Goal: Use online tool/utility: Utilize a website feature to perform a specific function

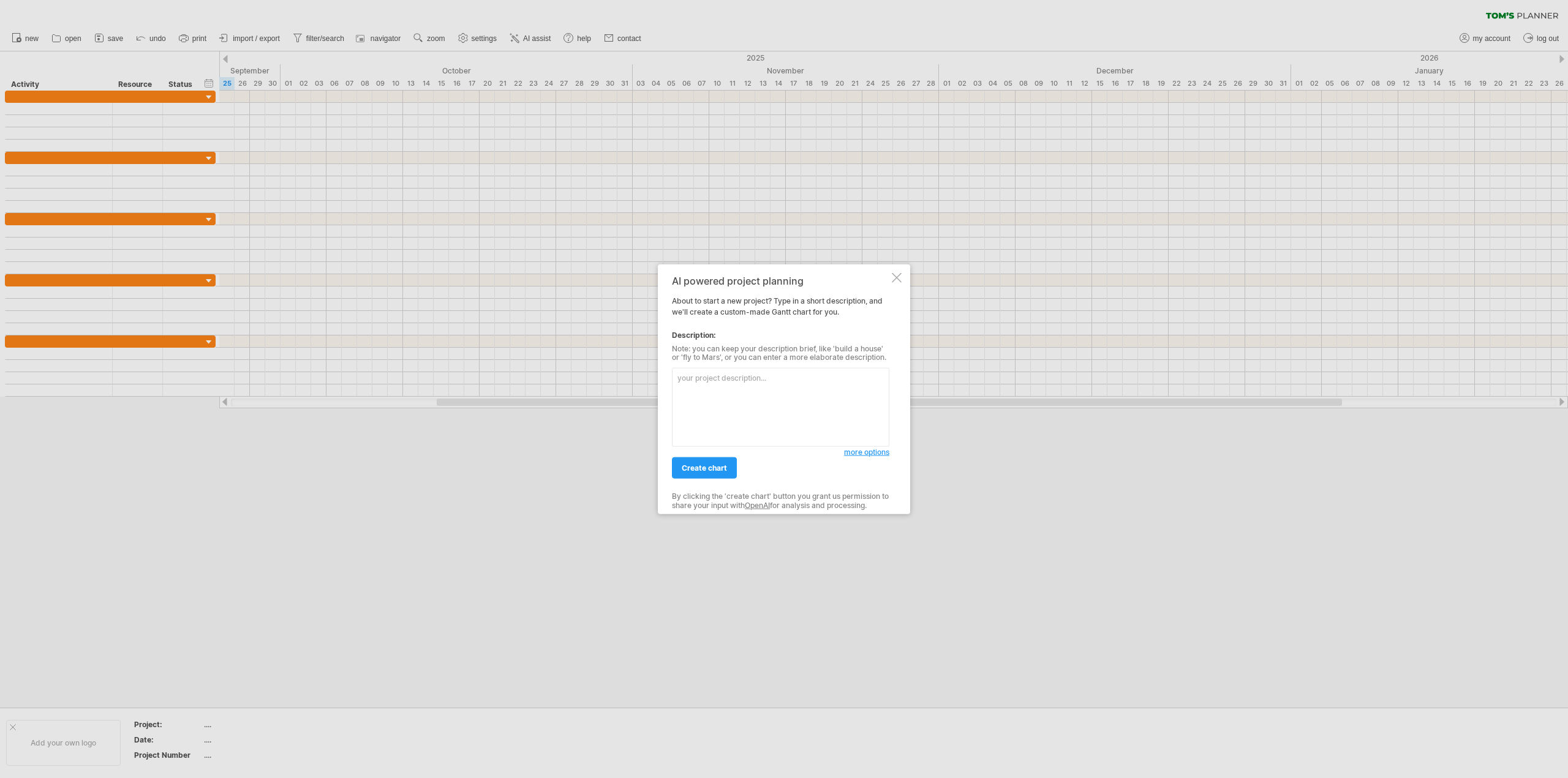
click at [726, 395] on textarea at bounding box center [780, 407] width 217 height 79
click at [860, 453] on span "more options" at bounding box center [866, 452] width 45 height 9
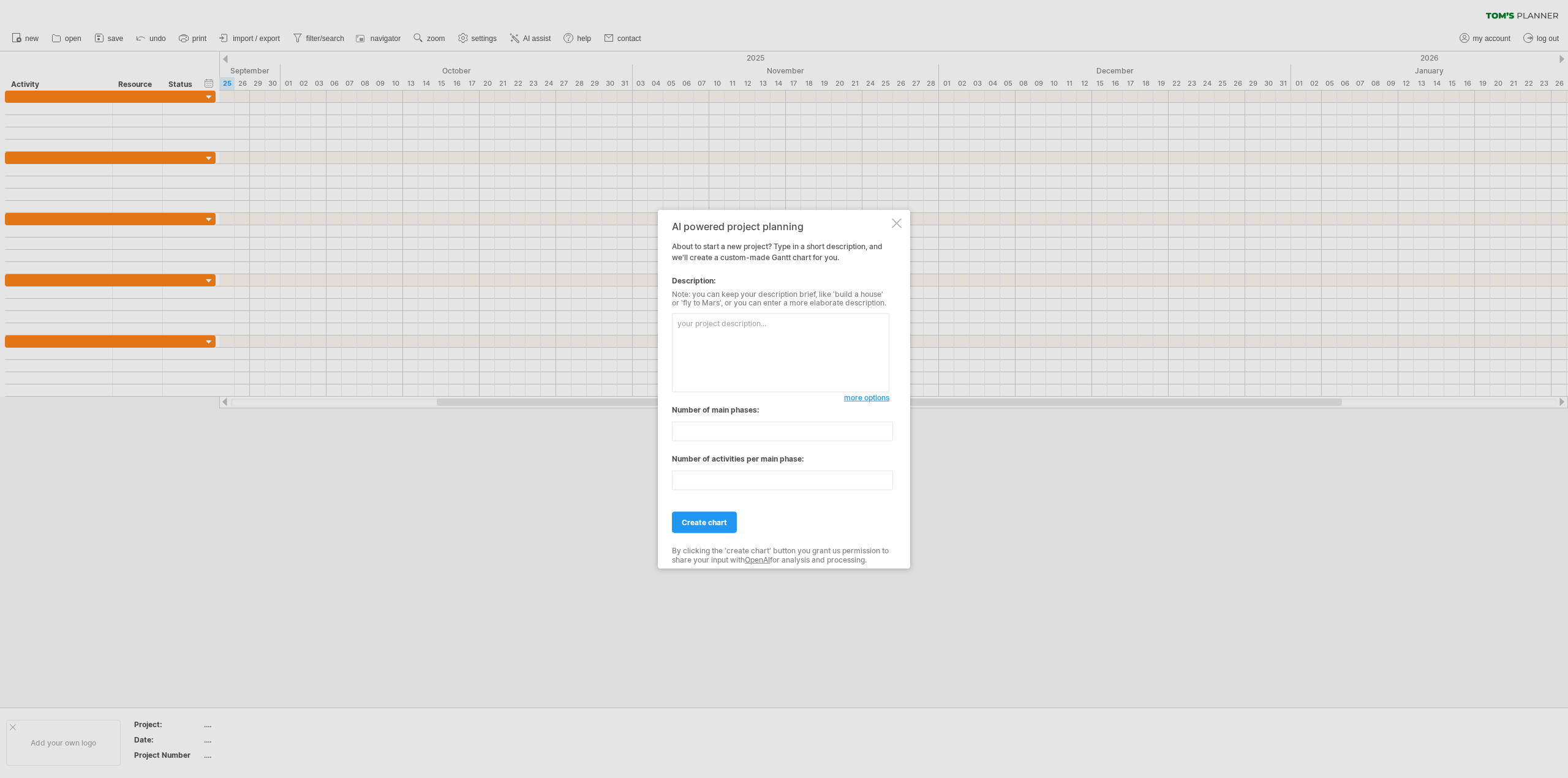
click at [719, 366] on textarea at bounding box center [780, 352] width 217 height 79
click at [703, 431] on input "**" at bounding box center [782, 431] width 221 height 20
click at [757, 481] on input "**" at bounding box center [782, 480] width 221 height 20
click at [747, 481] on input "**" at bounding box center [782, 480] width 221 height 20
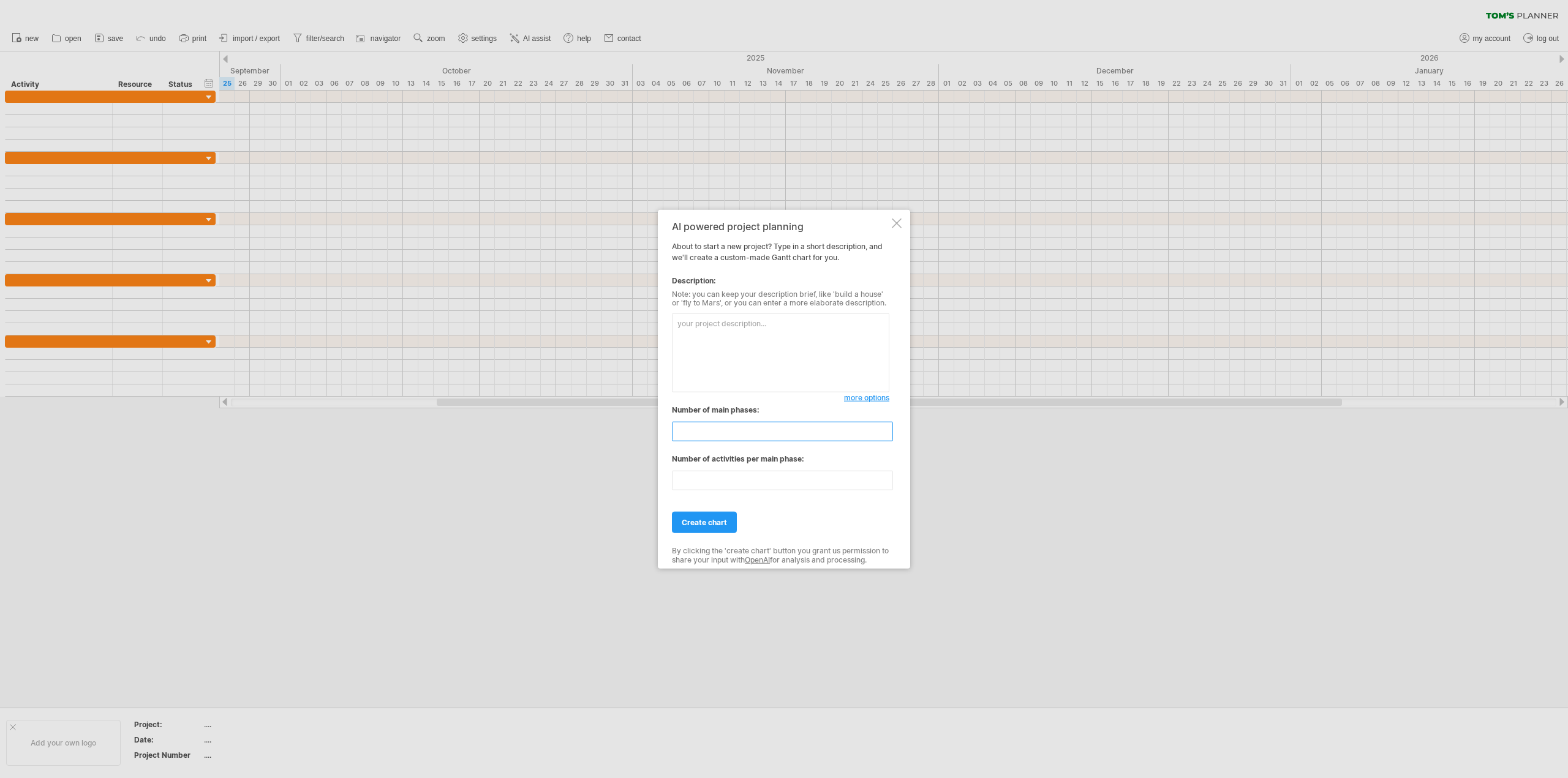
click at [717, 430] on input "**" at bounding box center [782, 431] width 221 height 20
click at [756, 399] on div "AI powered project planning About to start a new project? Type in a short descr…" at bounding box center [780, 389] width 217 height 337
click at [866, 400] on span "more options" at bounding box center [866, 398] width 45 height 9
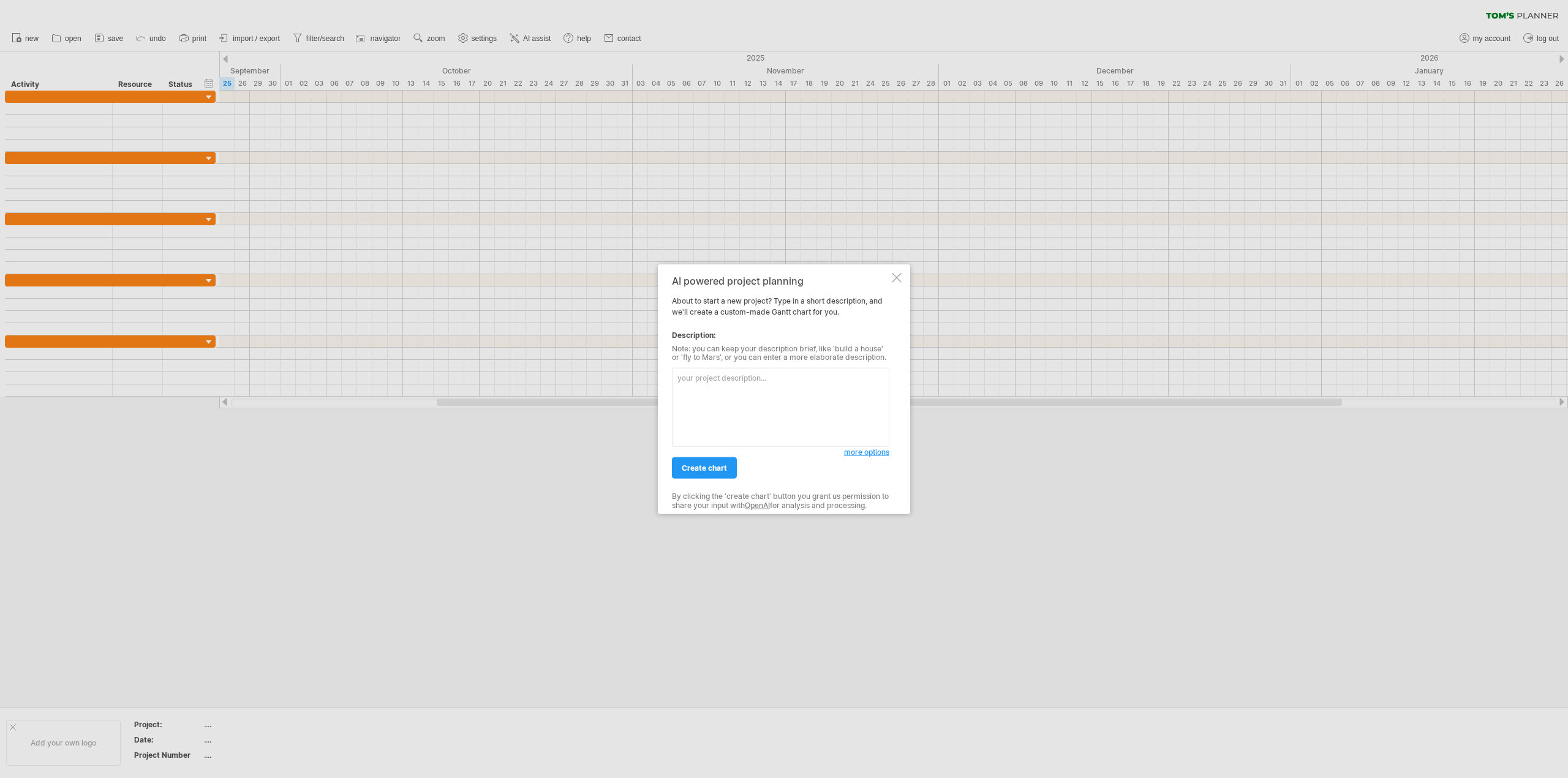
click at [859, 455] on span "more options" at bounding box center [866, 452] width 45 height 9
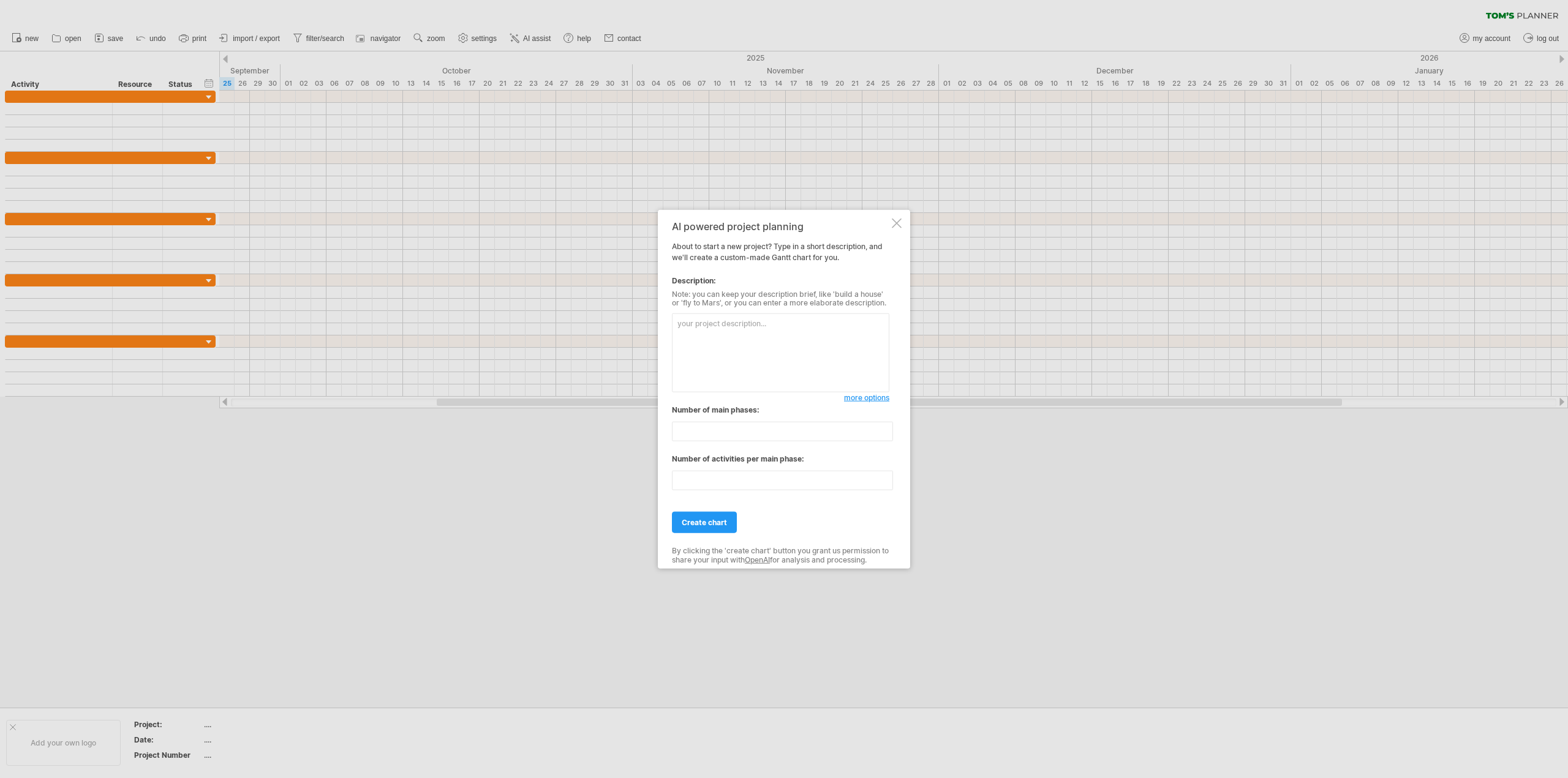
click at [860, 397] on span "more options" at bounding box center [866, 398] width 45 height 9
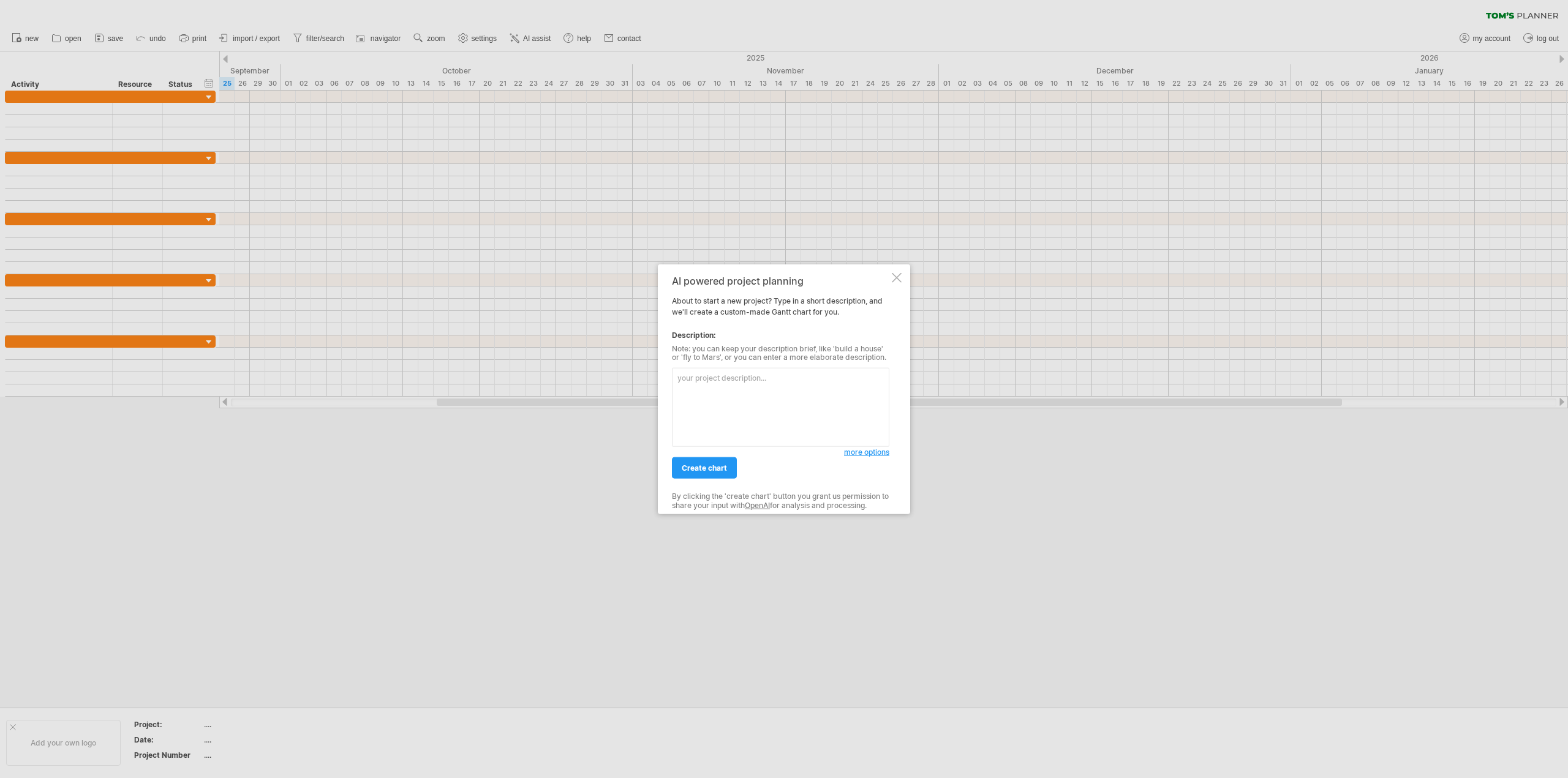
click at [773, 414] on textarea at bounding box center [780, 407] width 217 height 79
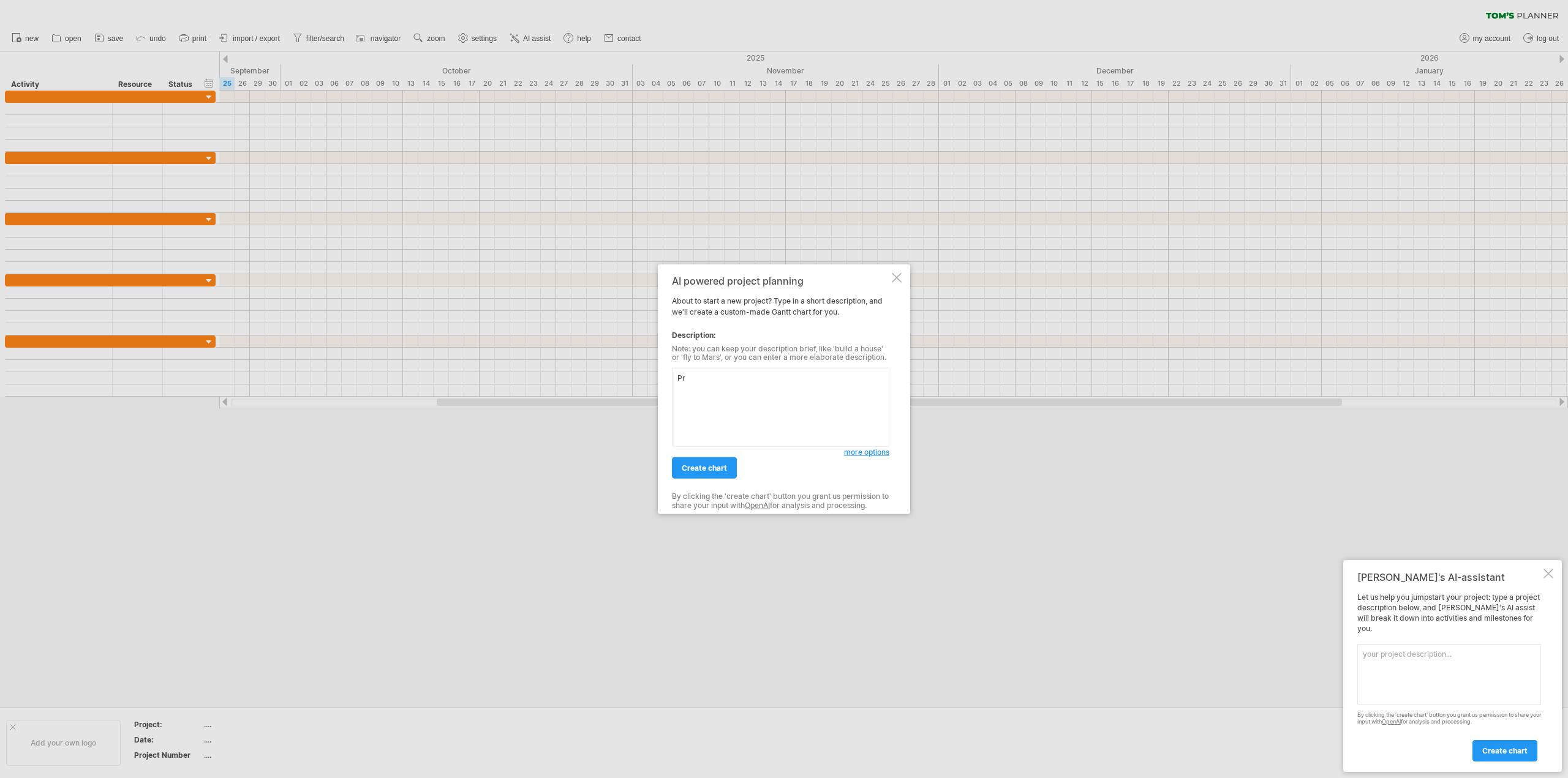
type textarea "P"
click at [727, 406] on textarea at bounding box center [780, 407] width 217 height 79
paste textarea "Loremi d sitametc Adipi elits doe tem Inc Utlaboree – Dolore Magn Aliquaenimad …"
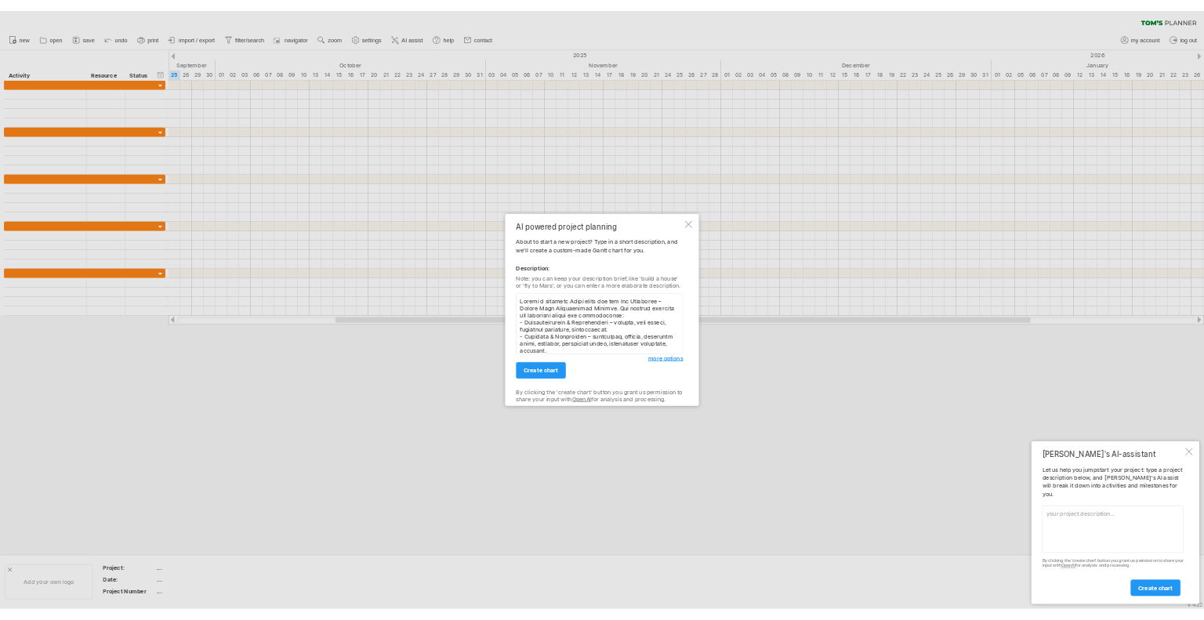
scroll to position [354, 0]
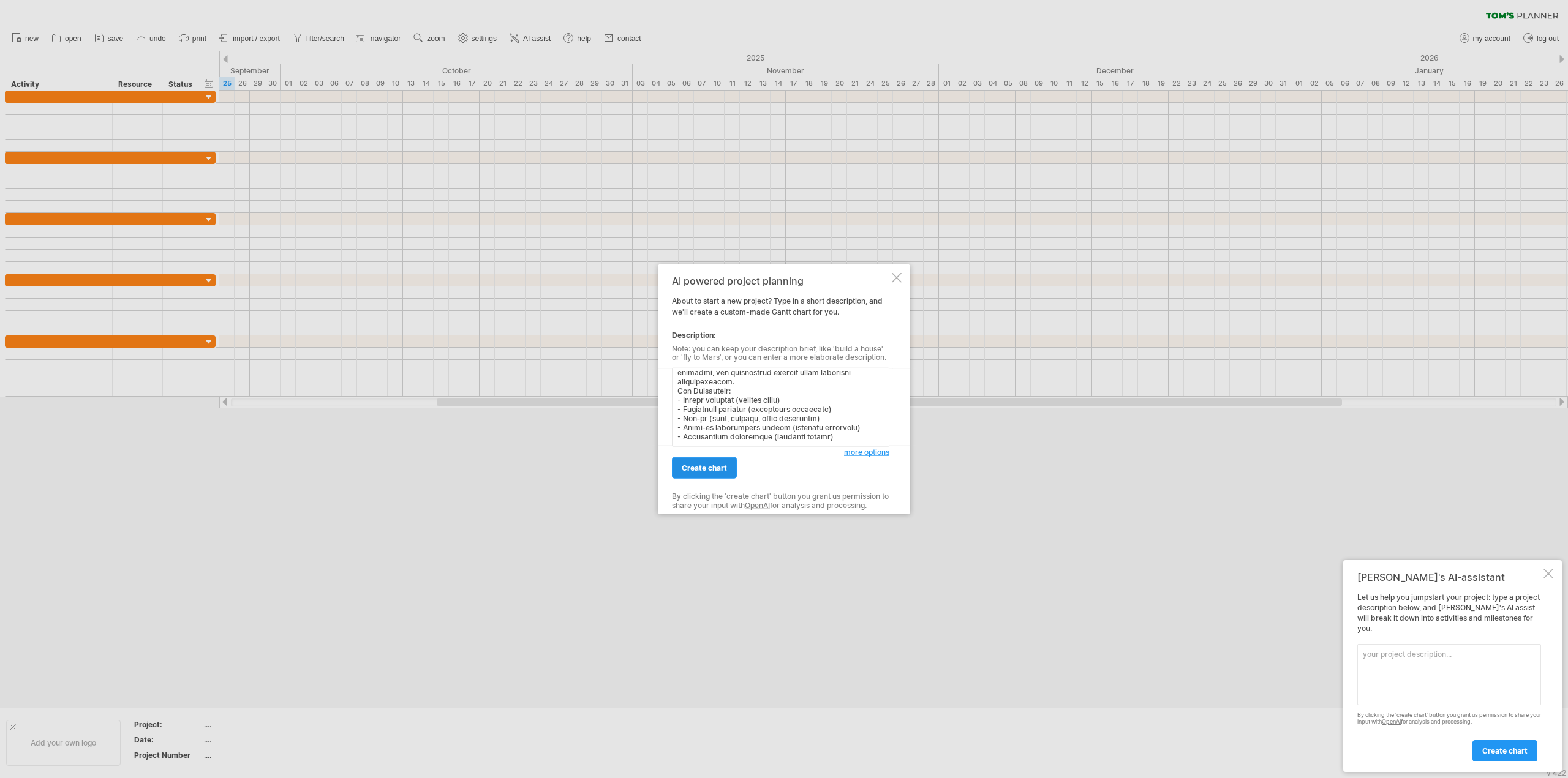
type textarea "Loremi d sitametc Adipi elits doe tem Inc Utlaboree – Dolore Magn Aliquaenimad …"
click at [719, 462] on link "create chart" at bounding box center [704, 468] width 65 height 21
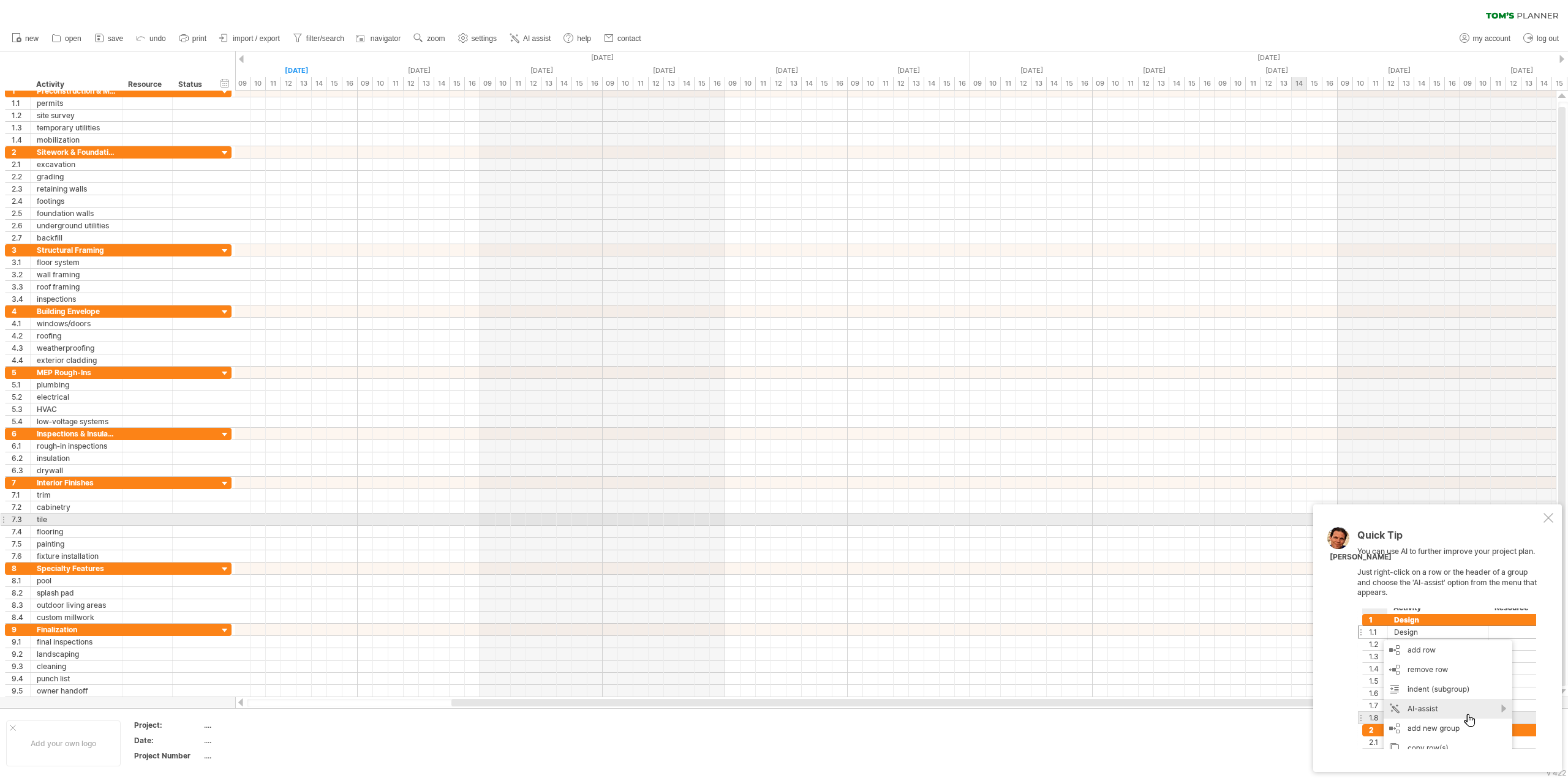
click at [1546, 520] on div at bounding box center [1548, 518] width 10 height 10
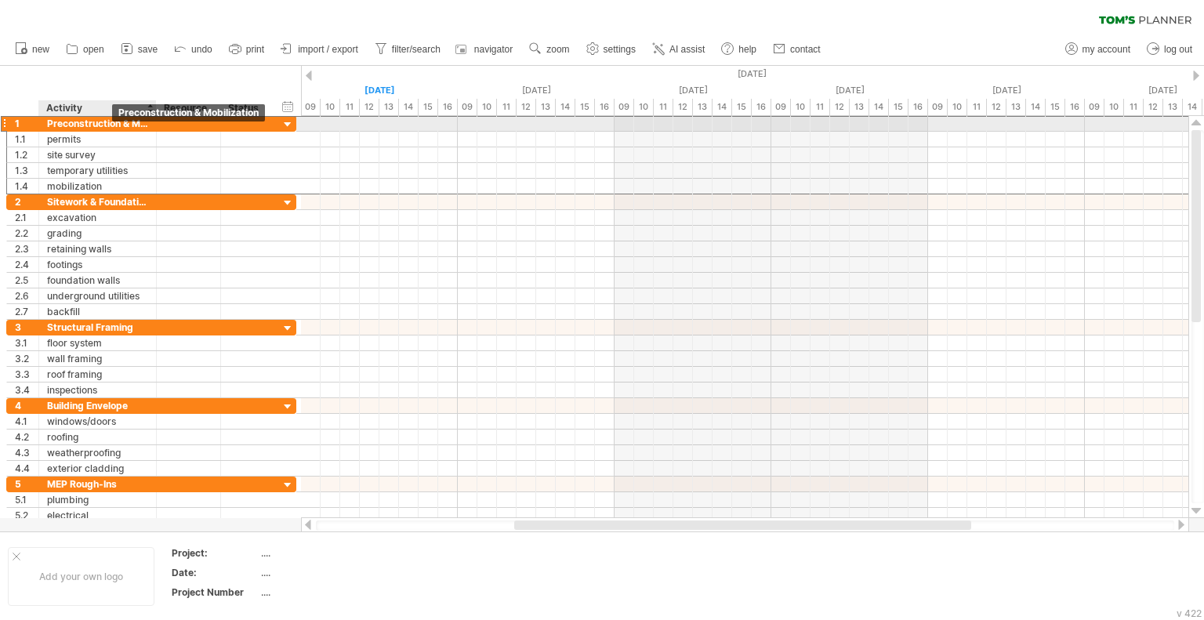
click at [110, 120] on div "Preconstruction & Mobilization" at bounding box center [97, 123] width 101 height 15
click at [281, 122] on div at bounding box center [288, 125] width 15 height 15
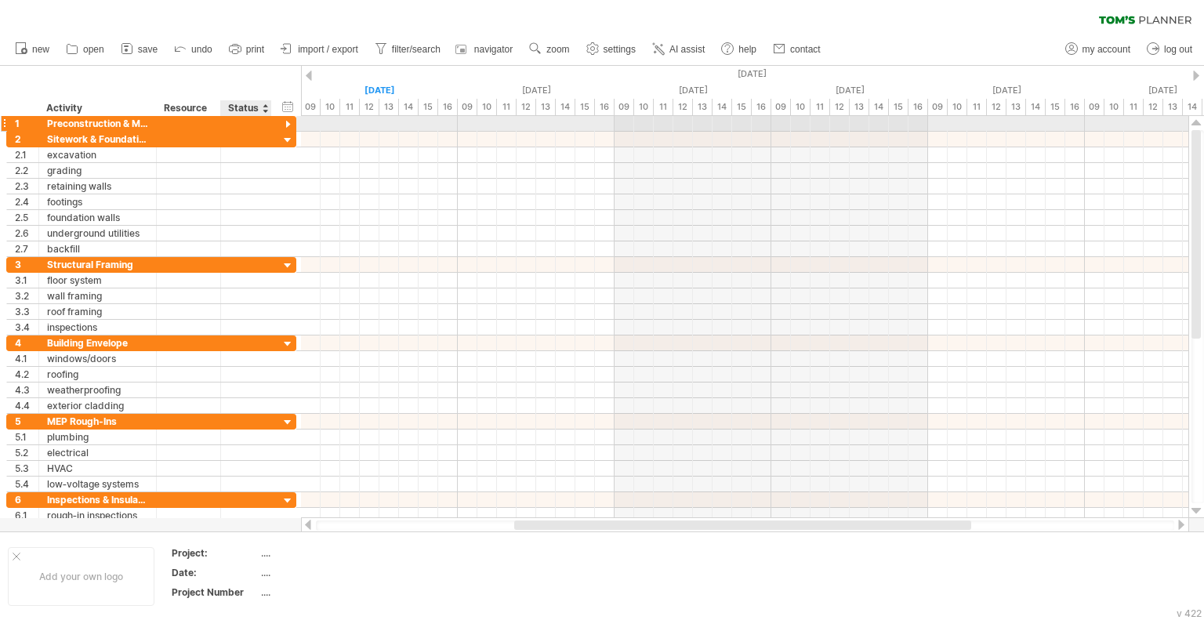
click at [293, 127] on div at bounding box center [288, 125] width 15 height 15
